Goal: Task Accomplishment & Management: Manage account settings

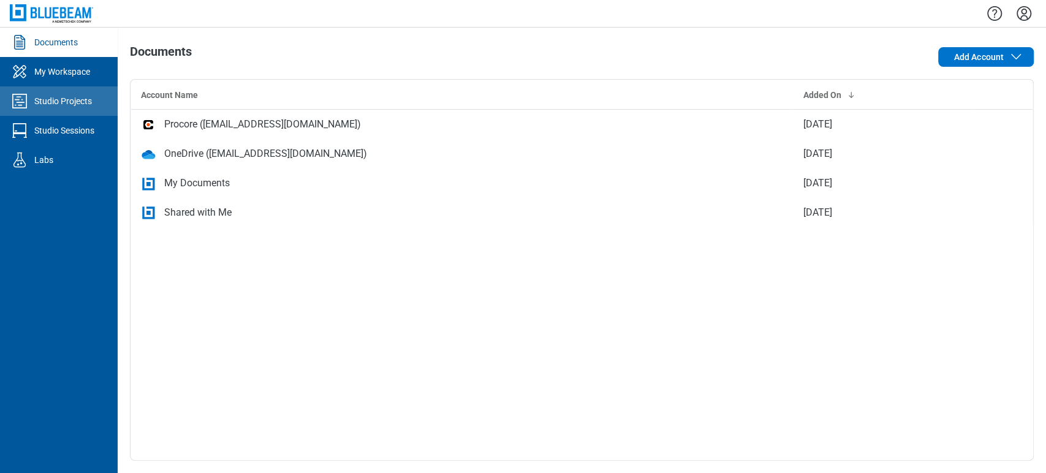
click at [62, 99] on div "Studio Projects" at bounding box center [63, 101] width 58 height 12
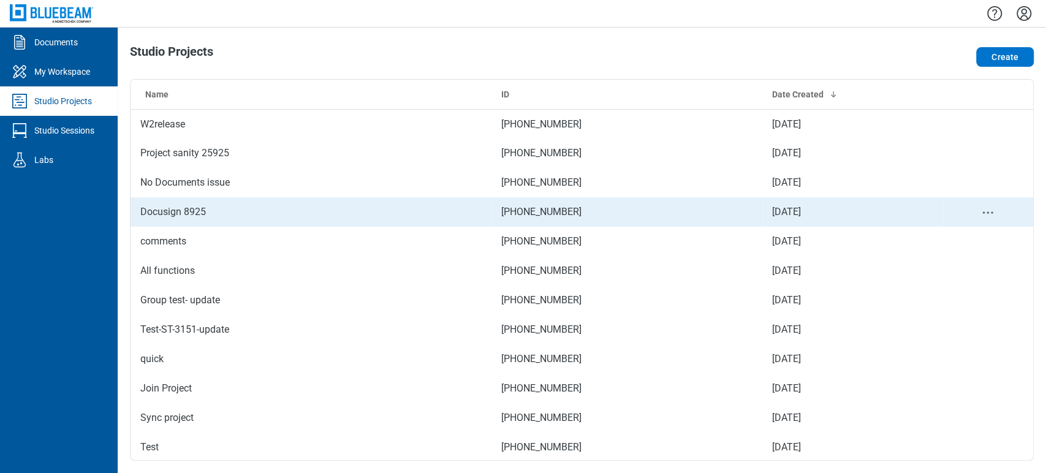
click at [205, 210] on td "Docusign 8925" at bounding box center [311, 211] width 361 height 29
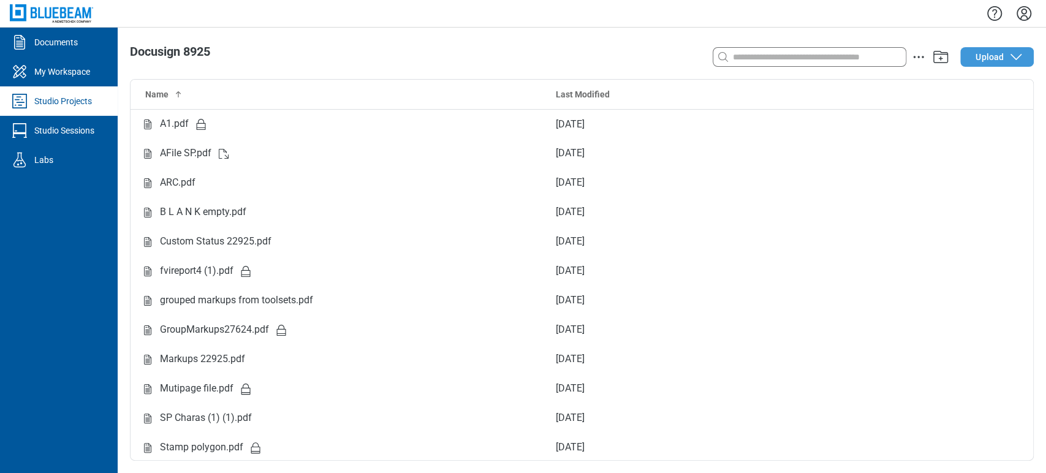
click at [987, 61] on span "Upload" at bounding box center [990, 57] width 28 height 12
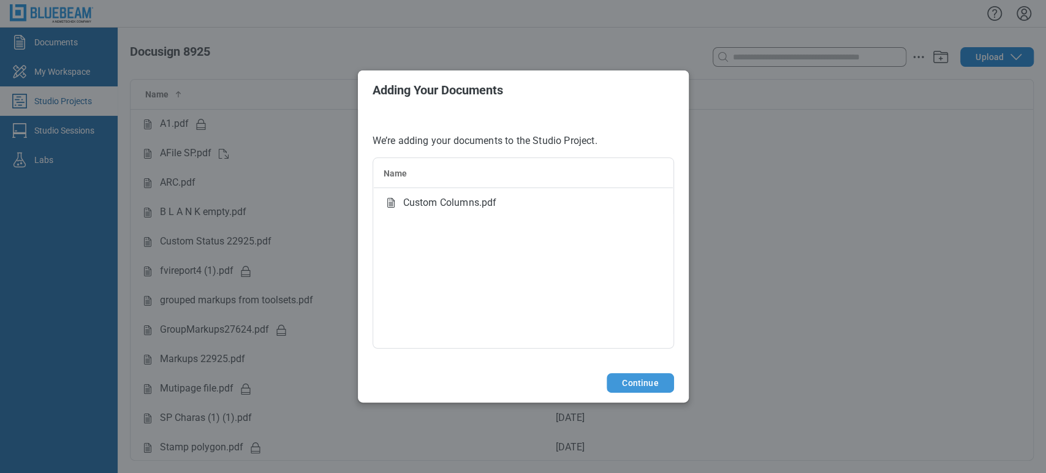
click at [647, 381] on button "Continue" at bounding box center [640, 383] width 67 height 20
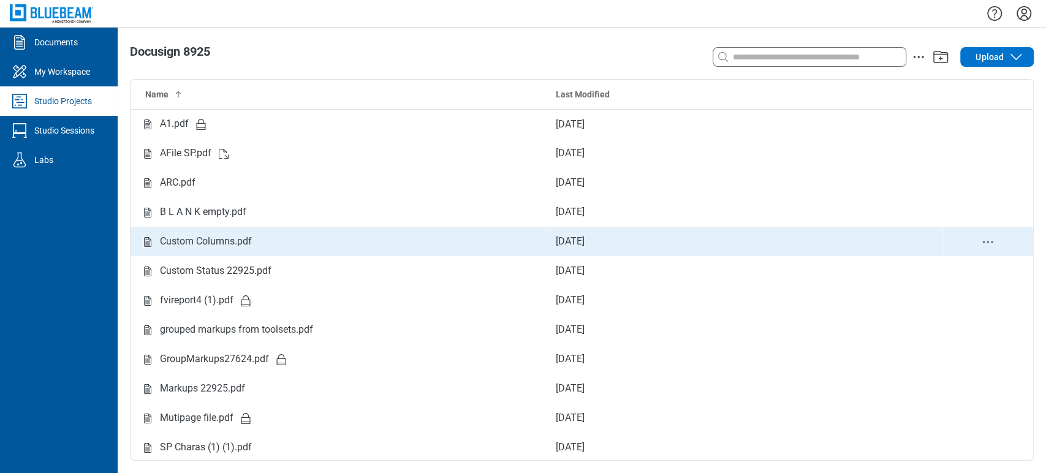
click at [217, 234] on div "Custom Columns.pdf" at bounding box center [206, 241] width 92 height 15
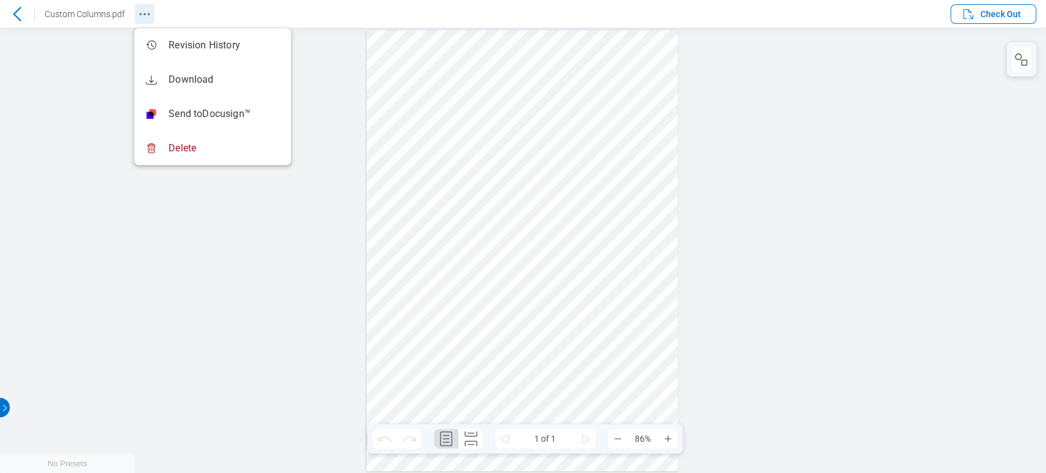
click at [143, 15] on icon "Revision History" at bounding box center [144, 14] width 15 height 15
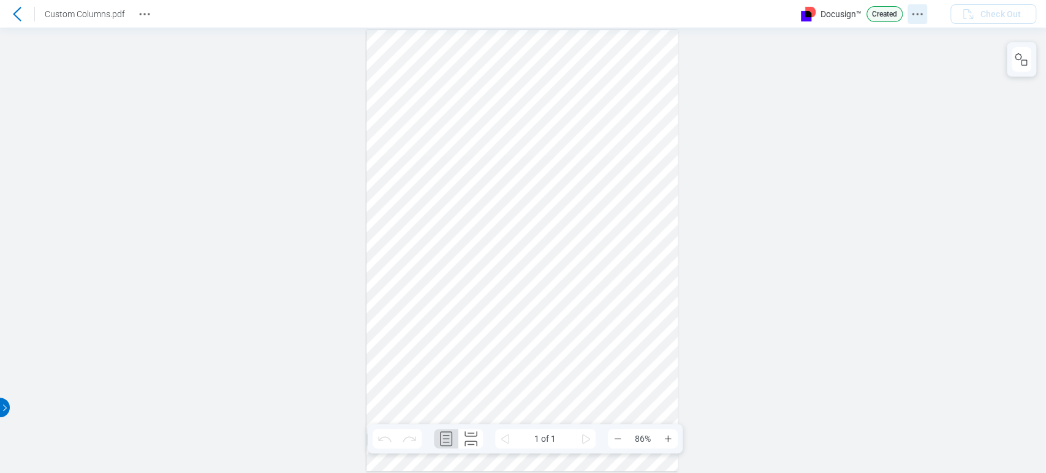
click at [922, 15] on icon "Docusign Menu" at bounding box center [917, 14] width 15 height 15
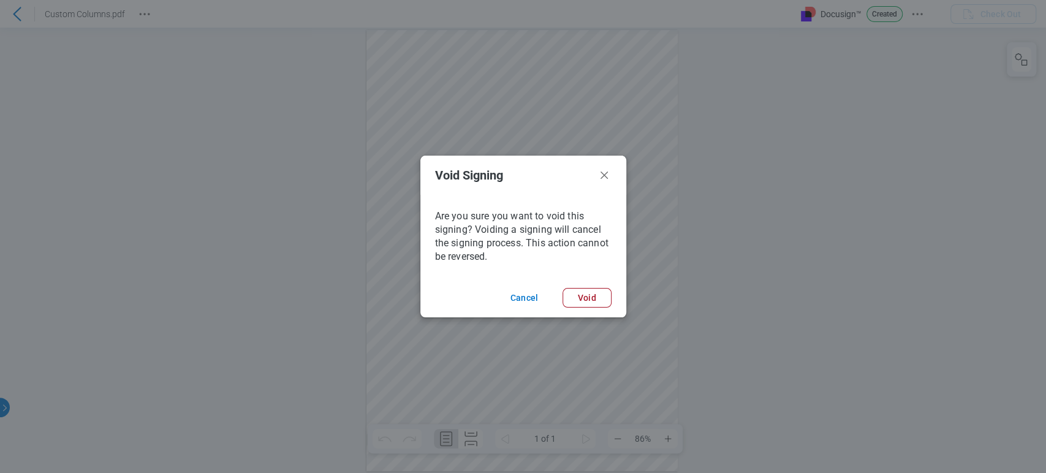
click at [614, 304] on footer "Cancel Void" at bounding box center [523, 297] width 206 height 39
click at [596, 297] on button "Void" at bounding box center [587, 298] width 49 height 20
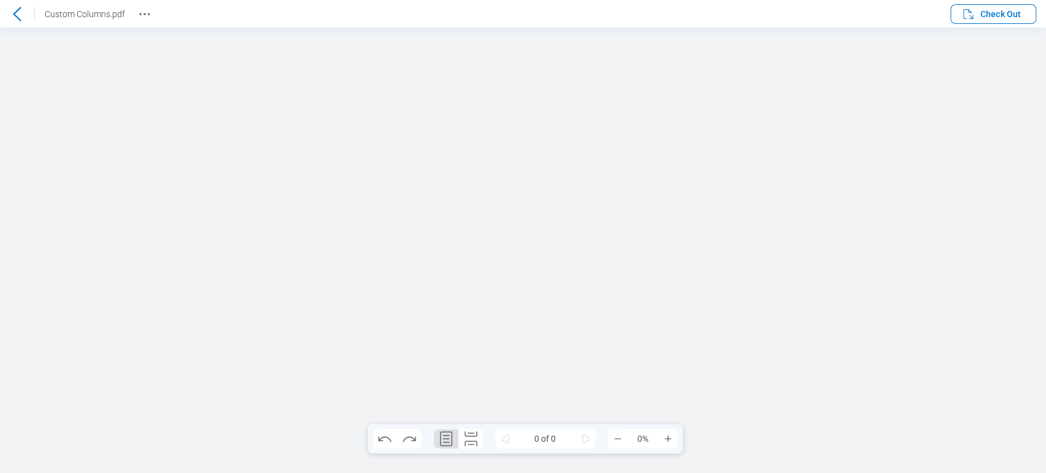
click at [20, 17] on icon at bounding box center [17, 14] width 15 height 15
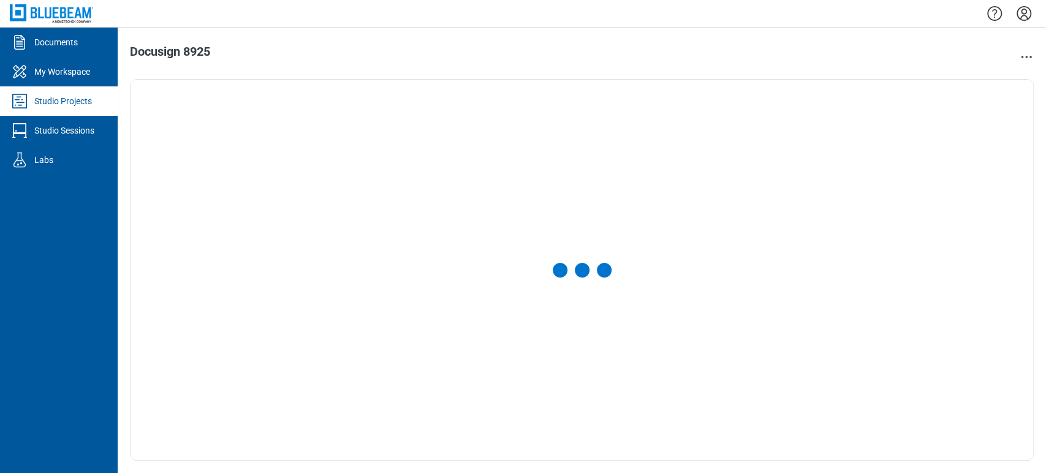
click at [1020, 19] on icon "Settings" at bounding box center [1024, 13] width 15 height 15
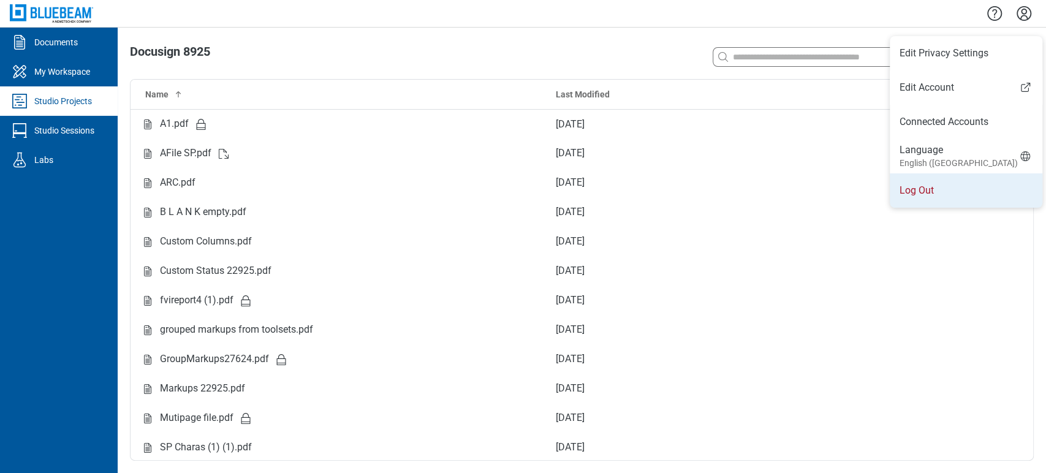
click at [925, 181] on li "Log Out" at bounding box center [966, 190] width 153 height 34
